Goal: Find specific page/section: Find specific page/section

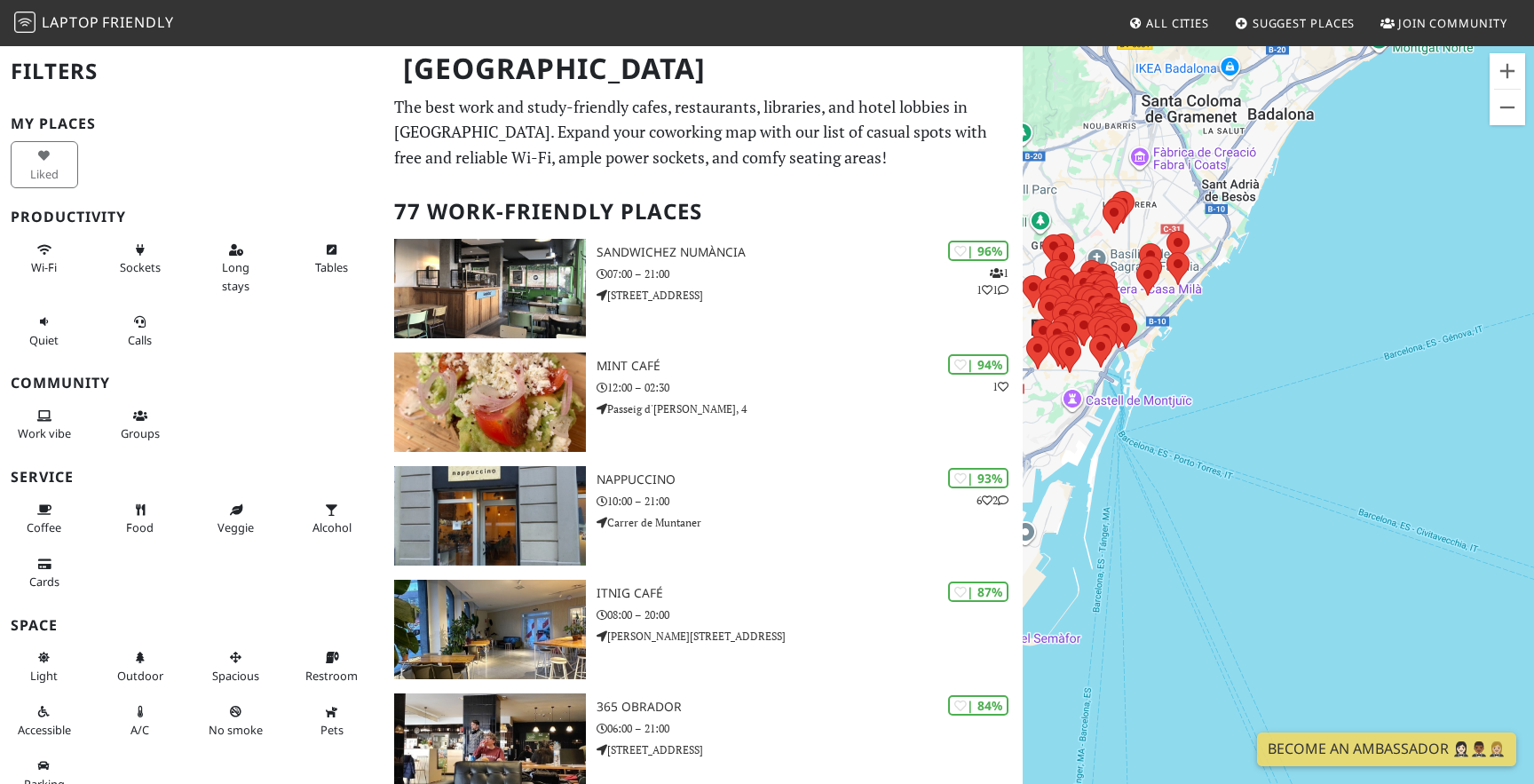
drag, startPoint x: 1185, startPoint y: 221, endPoint x: 973, endPoint y: 83, distance: 253.0
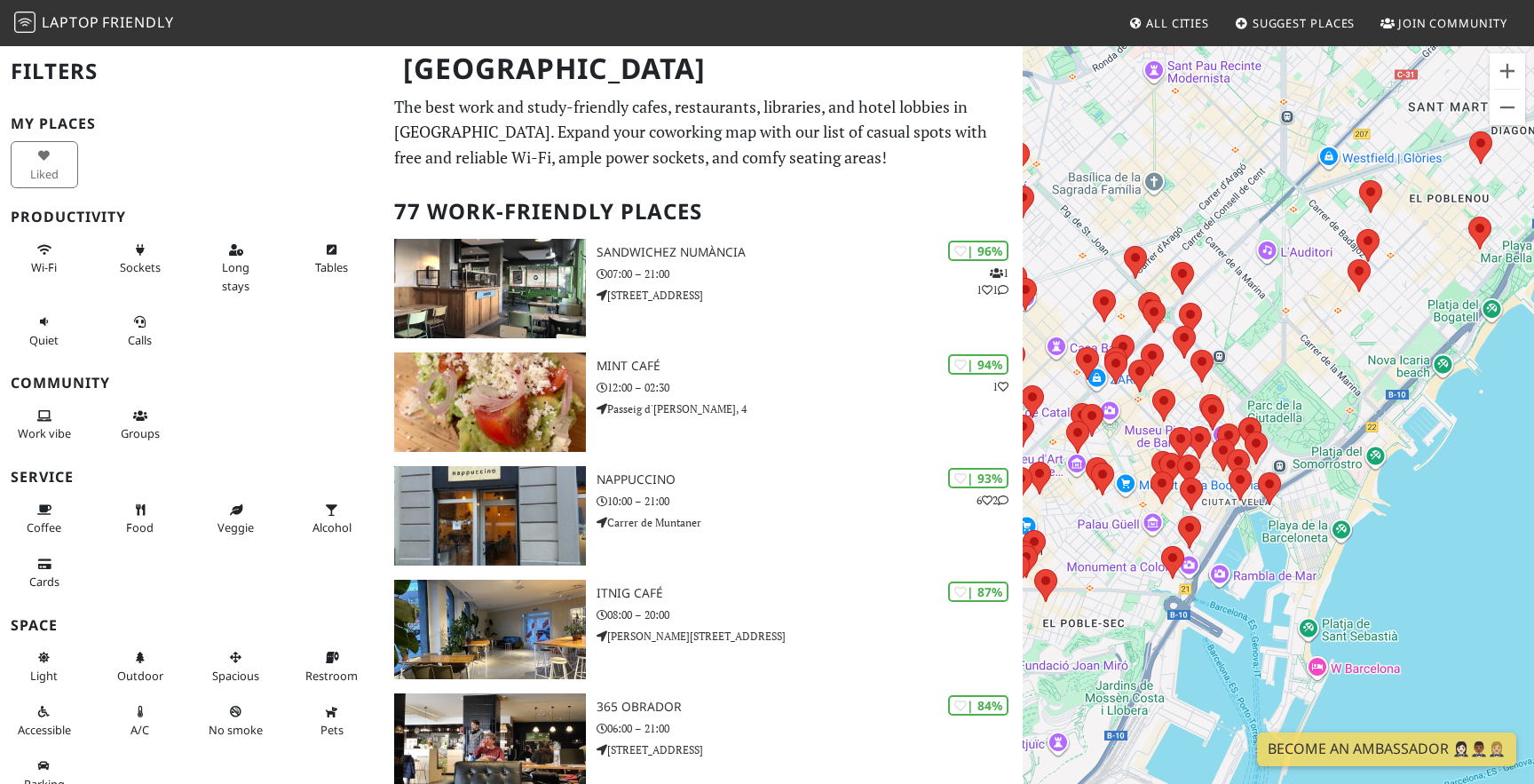
drag, startPoint x: 1106, startPoint y: 421, endPoint x: 1190, endPoint y: 392, distance: 88.9
click at [1190, 392] on div at bounding box center [1279, 436] width 512 height 784
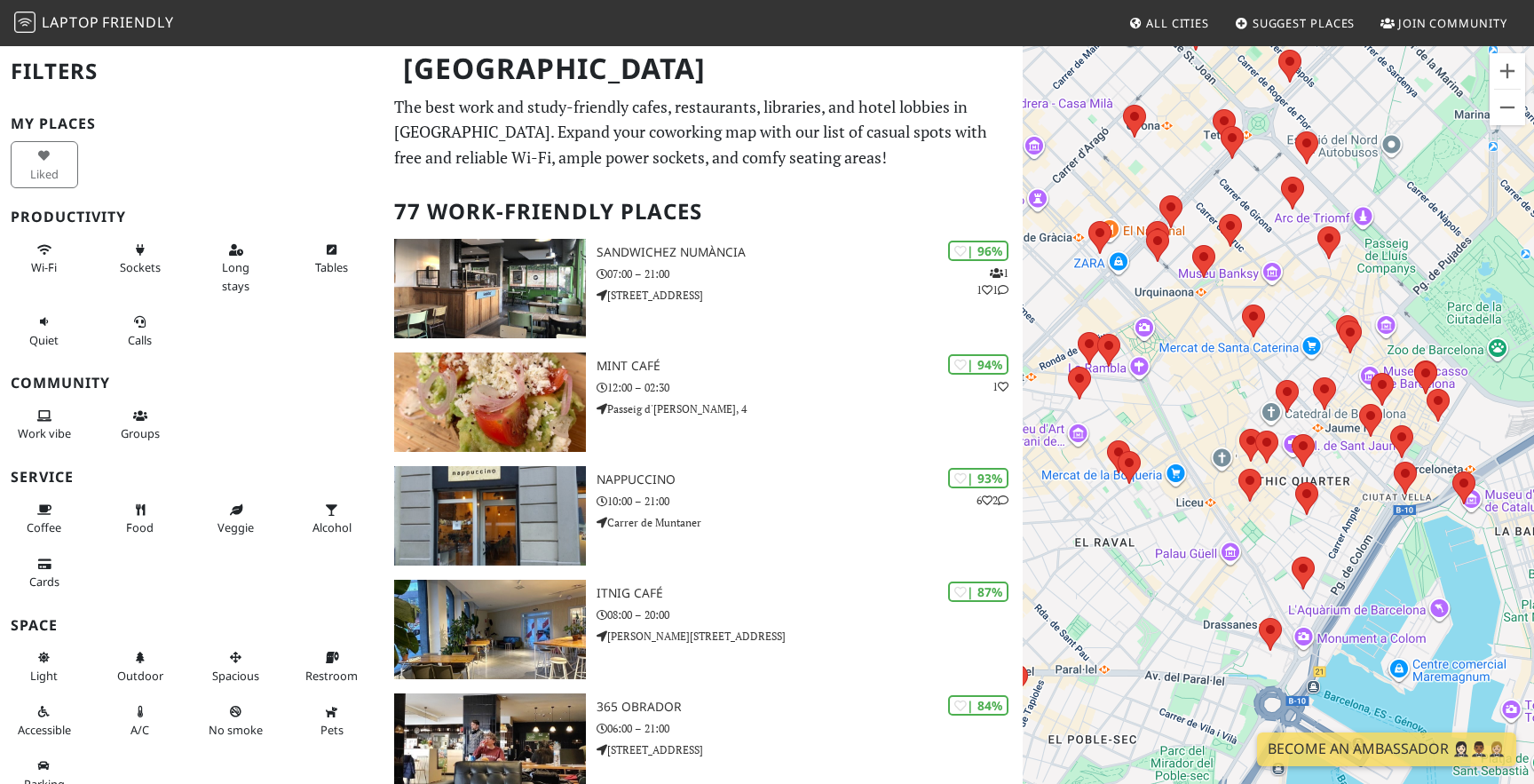
drag, startPoint x: 1161, startPoint y: 488, endPoint x: 1147, endPoint y: 362, distance: 126.8
click at [1147, 362] on div at bounding box center [1279, 436] width 512 height 784
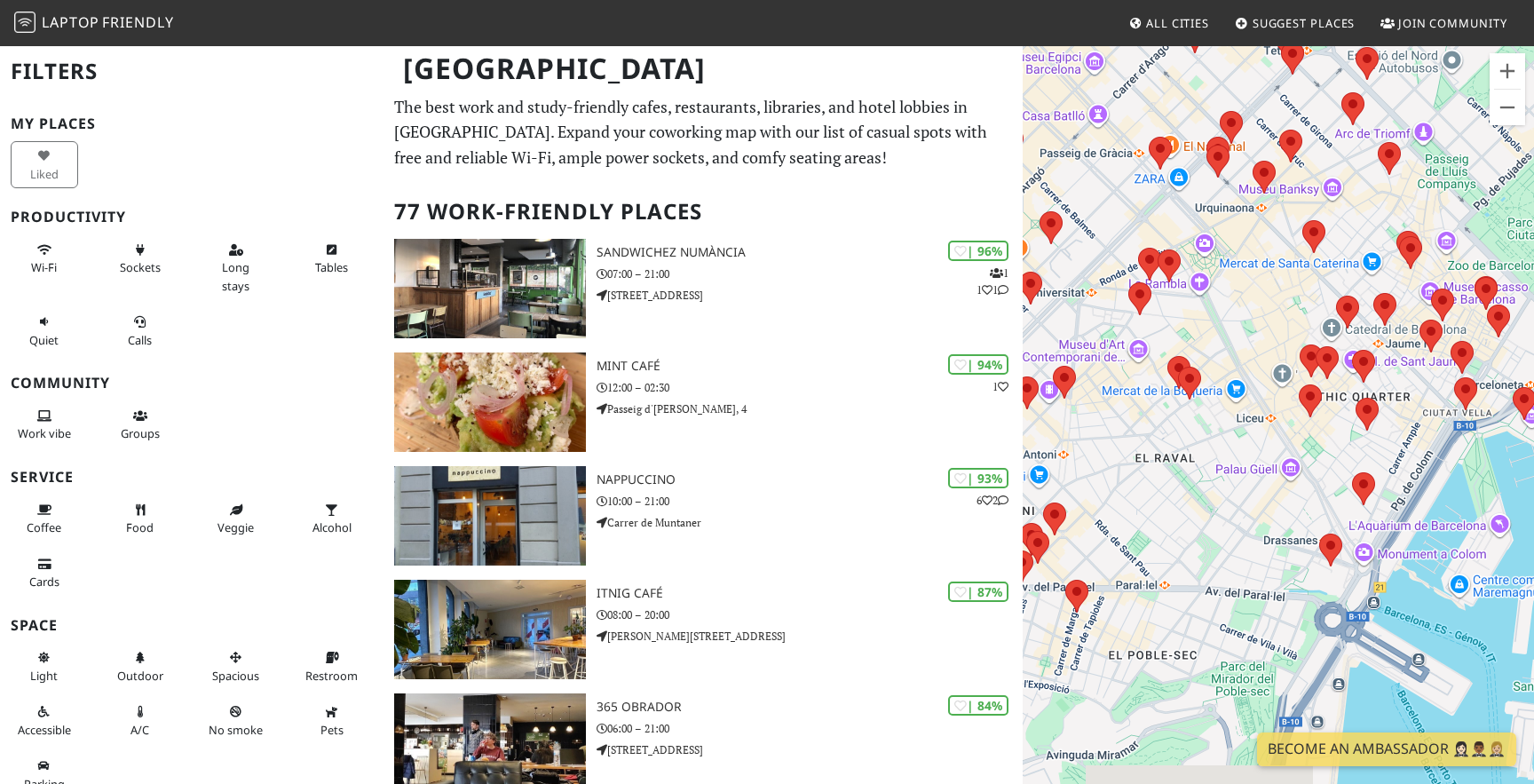
drag, startPoint x: 1136, startPoint y: 388, endPoint x: 1052, endPoint y: 271, distance: 144.0
click at [1052, 271] on div at bounding box center [1279, 436] width 512 height 784
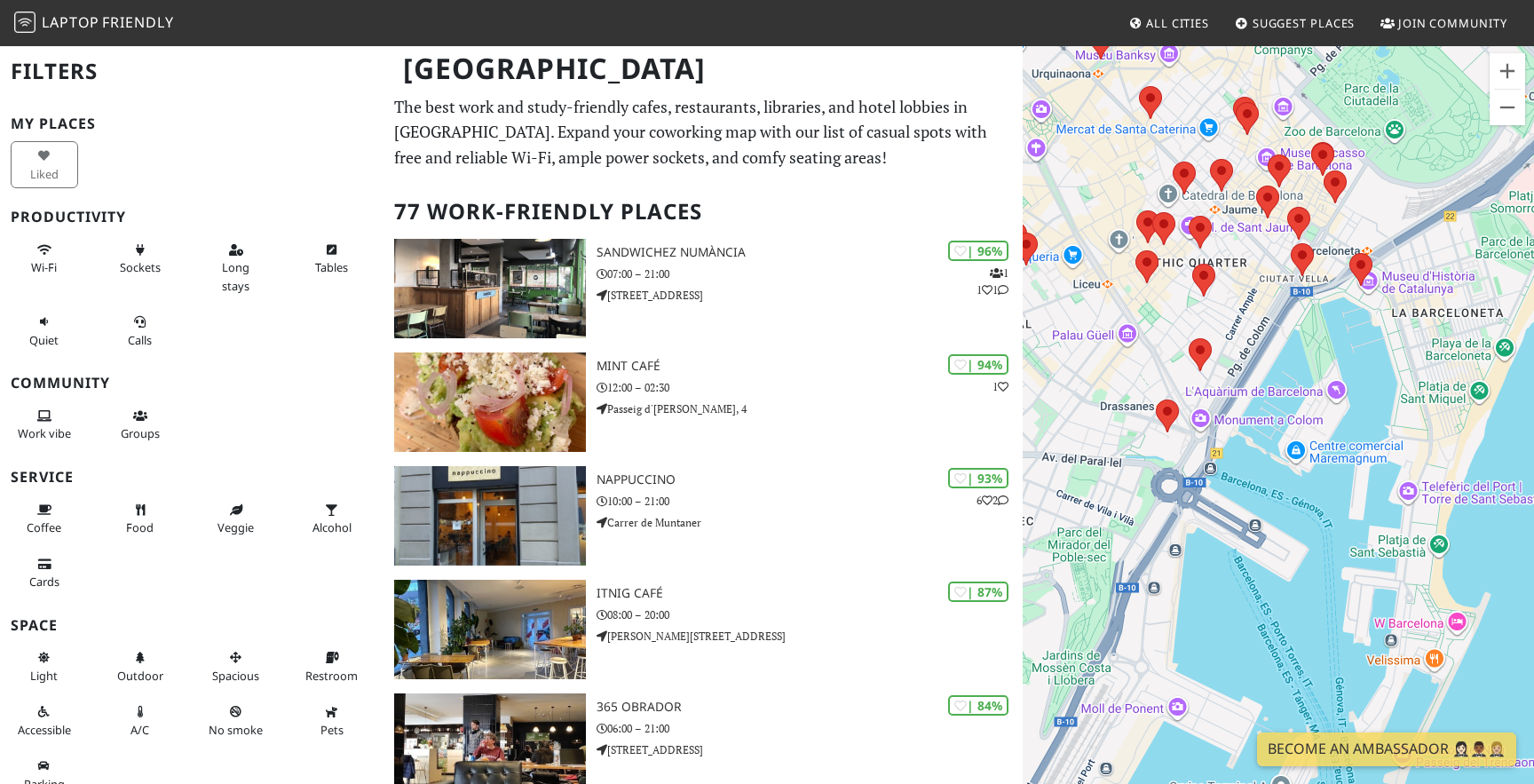
drag, startPoint x: 1214, startPoint y: 276, endPoint x: 1076, endPoint y: 221, distance: 148.6
click at [1076, 221] on div at bounding box center [1279, 436] width 512 height 784
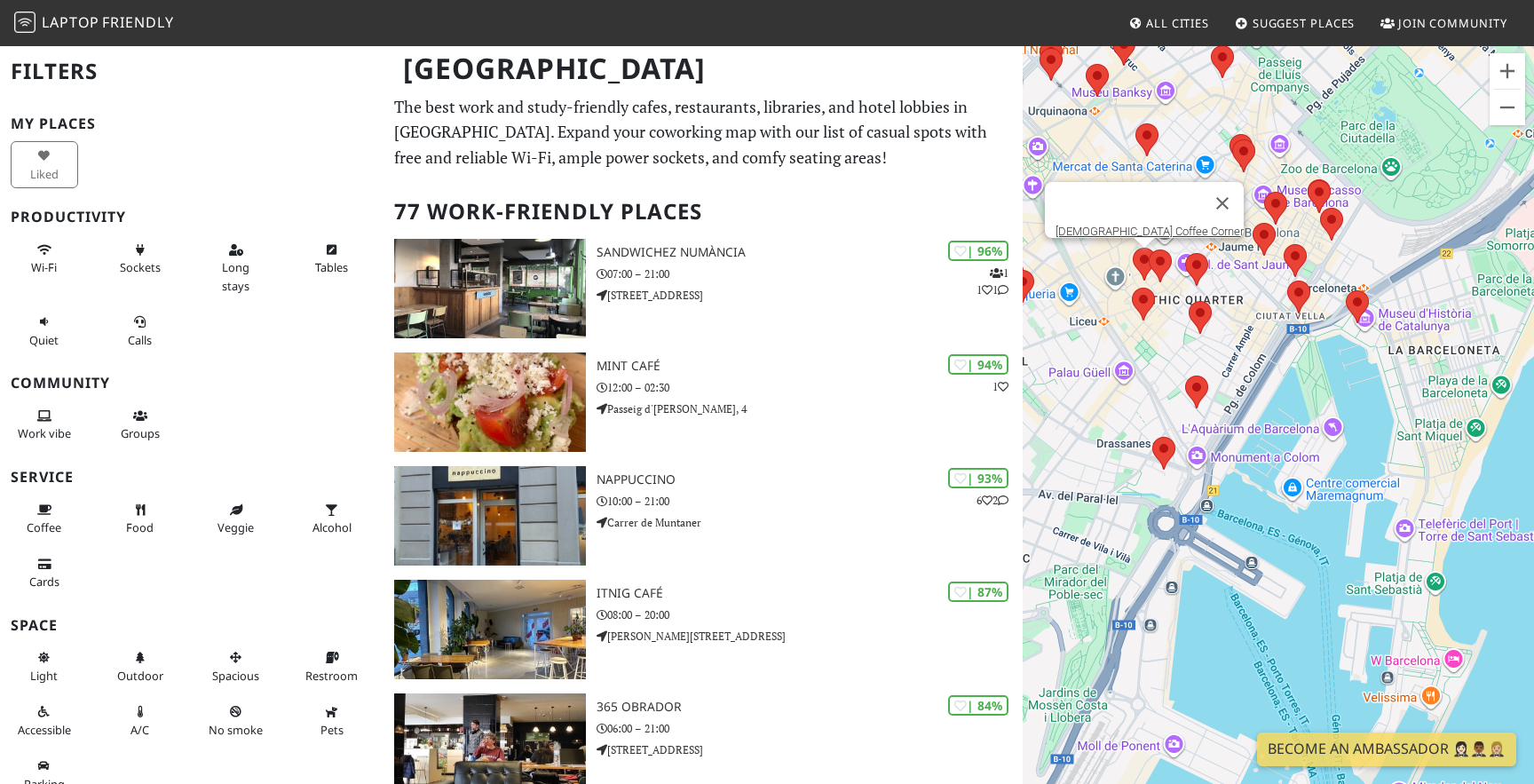
click at [1133, 247] on area at bounding box center [1133, 247] width 0 height 0
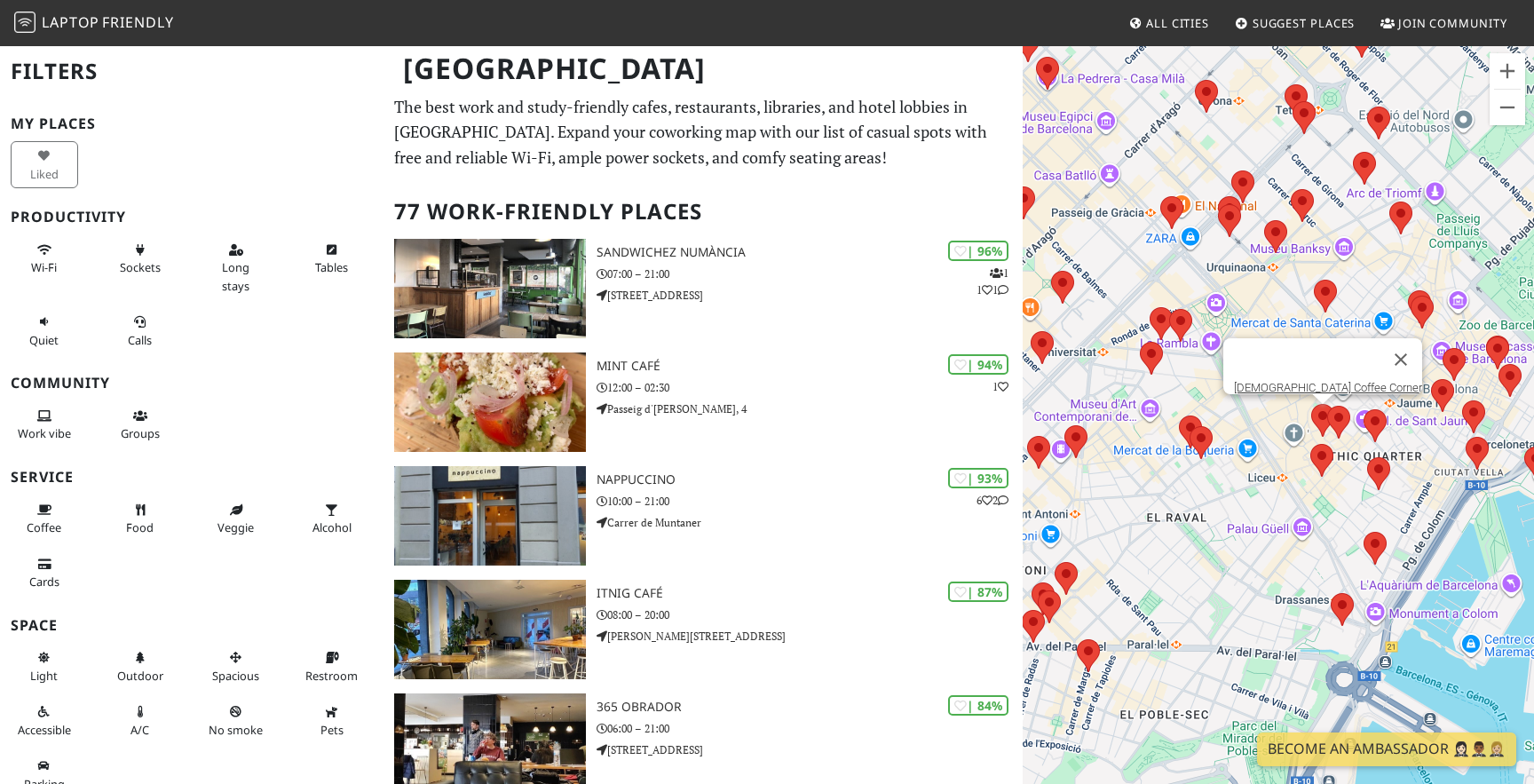
drag, startPoint x: 1066, startPoint y: 265, endPoint x: 1123, endPoint y: 261, distance: 57.1
click at [1123, 261] on div "[DEMOGRAPHIC_DATA] Coffee Corner" at bounding box center [1279, 436] width 512 height 784
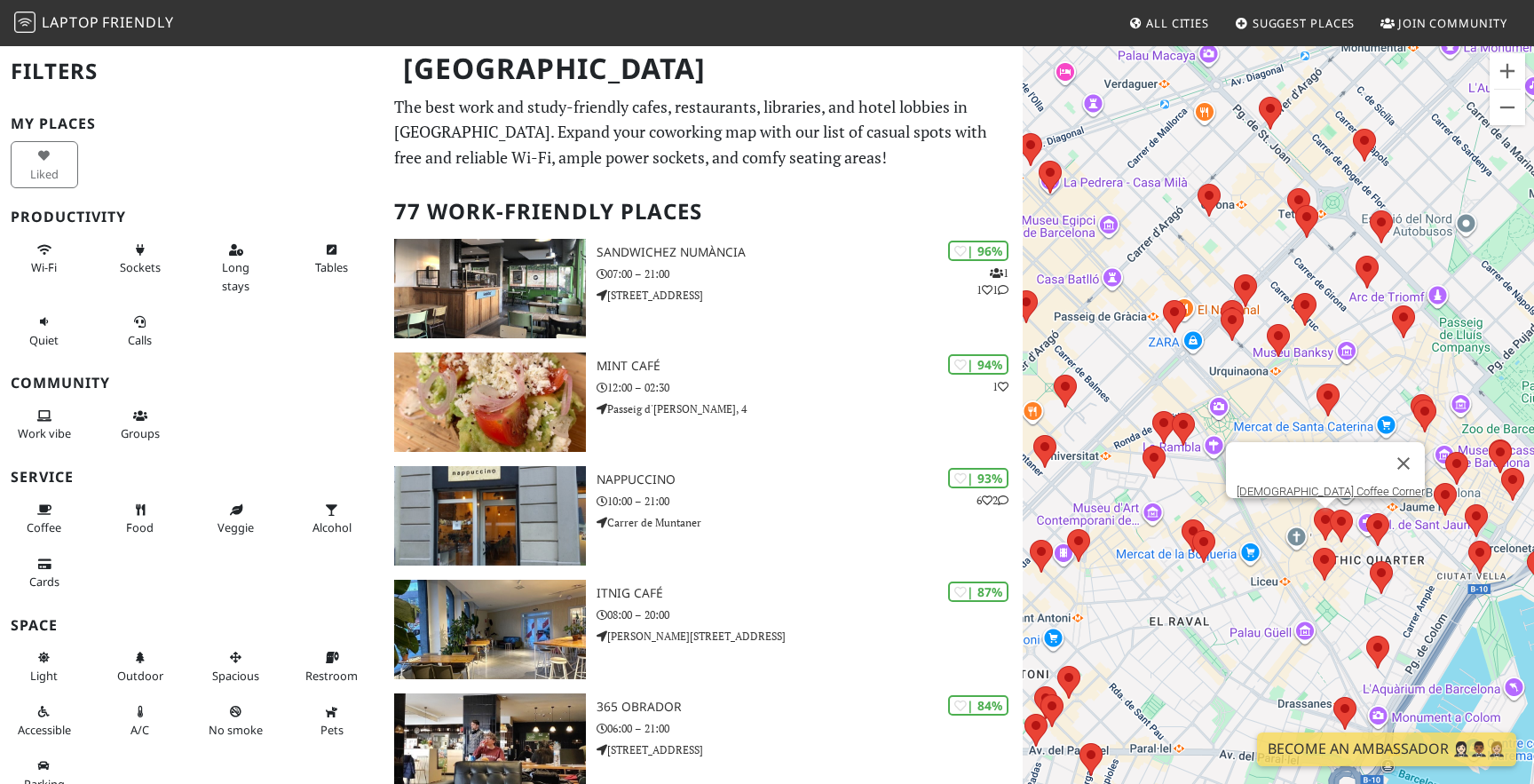
drag, startPoint x: 1271, startPoint y: 115, endPoint x: 1226, endPoint y: 220, distance: 114.2
click at [1226, 220] on div "[DEMOGRAPHIC_DATA] Coffee Corner" at bounding box center [1279, 436] width 512 height 784
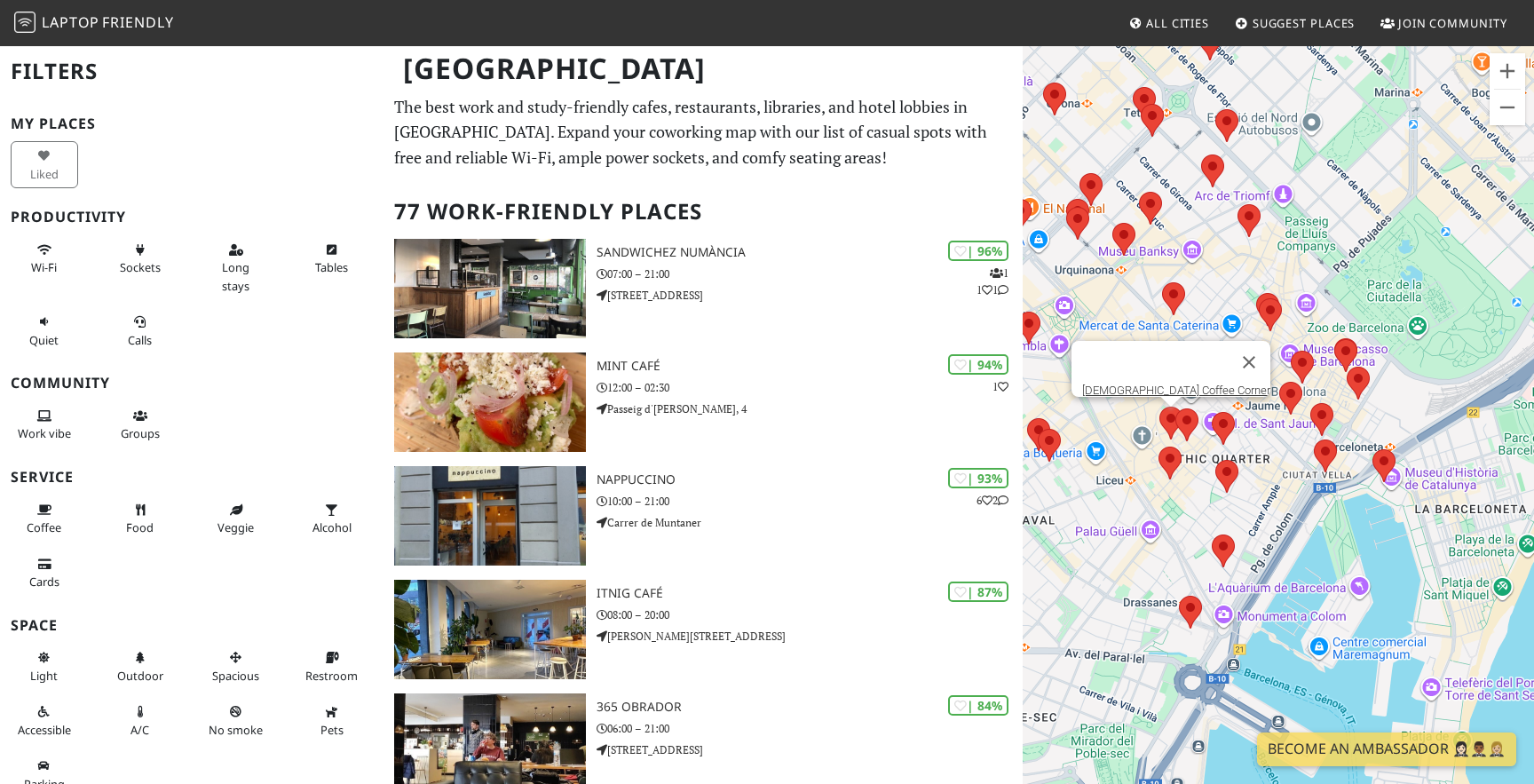
drag, startPoint x: 1314, startPoint y: 251, endPoint x: 1156, endPoint y: 151, distance: 187.0
click at [1156, 151] on div "[DEMOGRAPHIC_DATA] Coffee Corner" at bounding box center [1279, 436] width 512 height 784
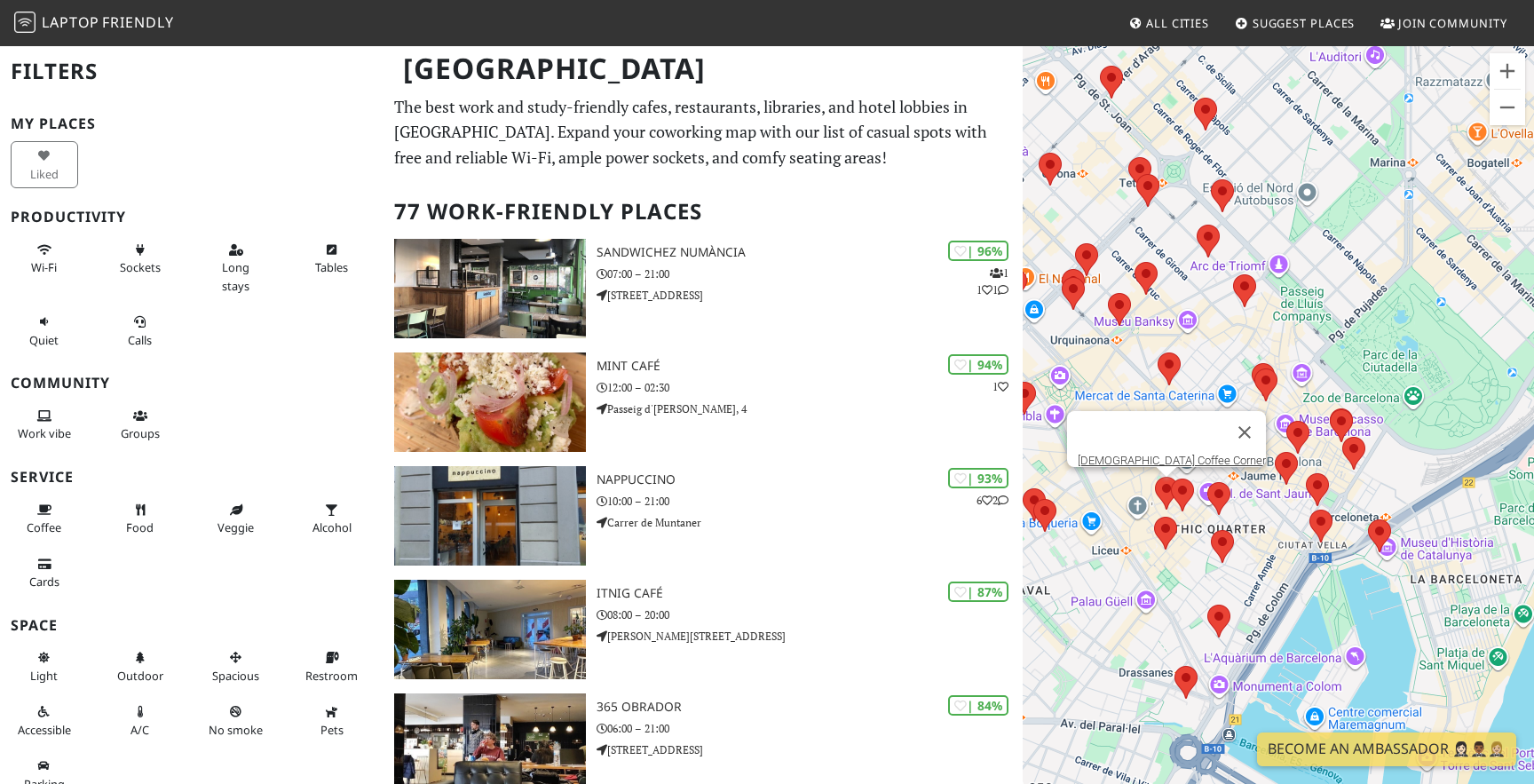
click at [1144, 143] on div "[DEMOGRAPHIC_DATA] Coffee Corner" at bounding box center [1279, 436] width 512 height 784
click at [1137, 174] on area at bounding box center [1137, 174] width 0 height 0
click at [1152, 151] on link "Casa Bonay" at bounding box center [1154, 157] width 59 height 13
